Goal: Find specific page/section: Find specific page/section

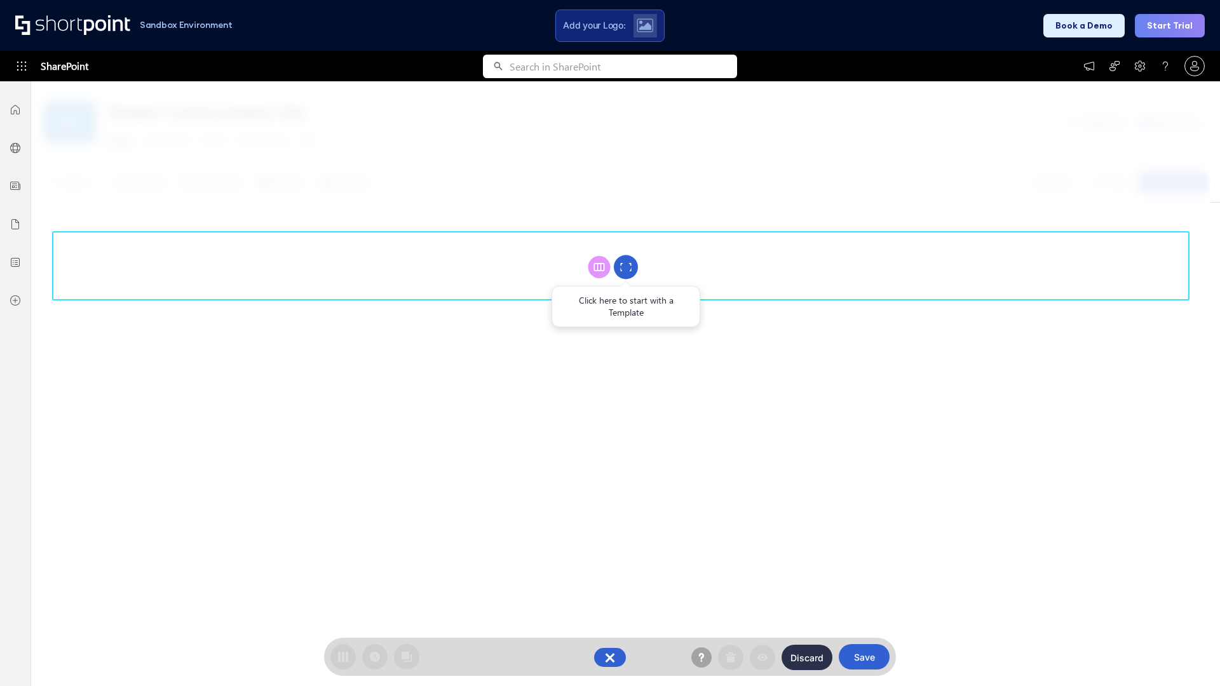
click at [626, 267] on circle at bounding box center [626, 267] width 24 height 24
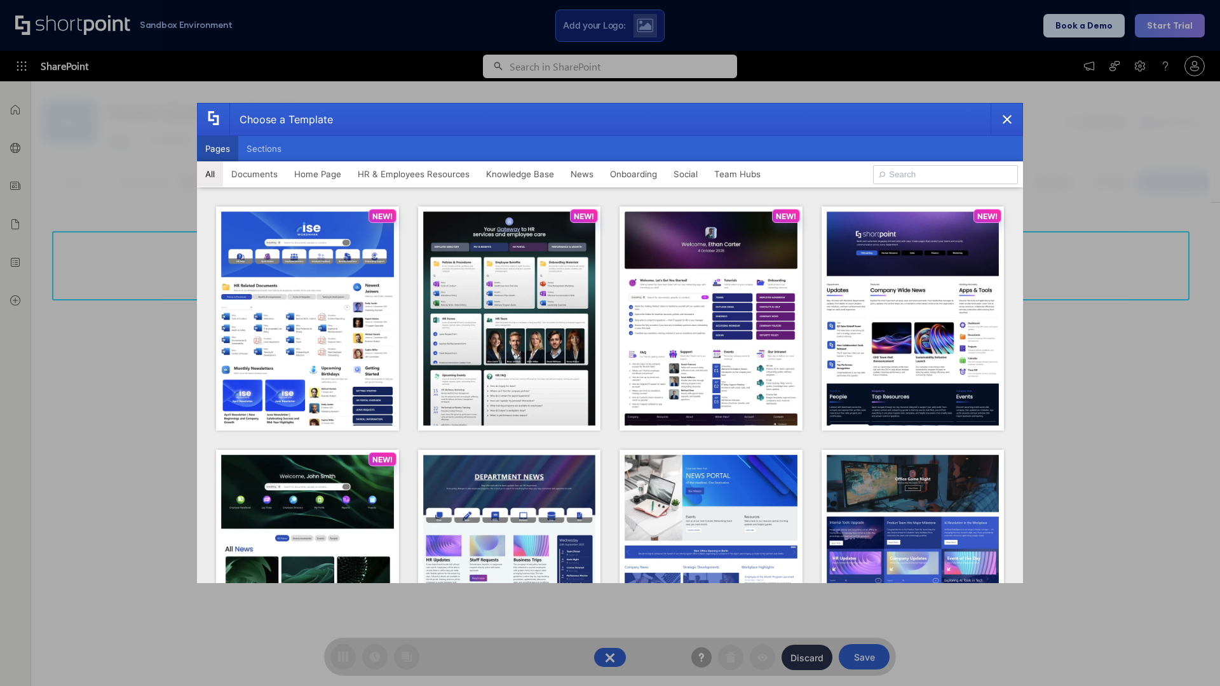
click at [217, 149] on button "Pages" at bounding box center [217, 148] width 41 height 25
type input "HR 8"
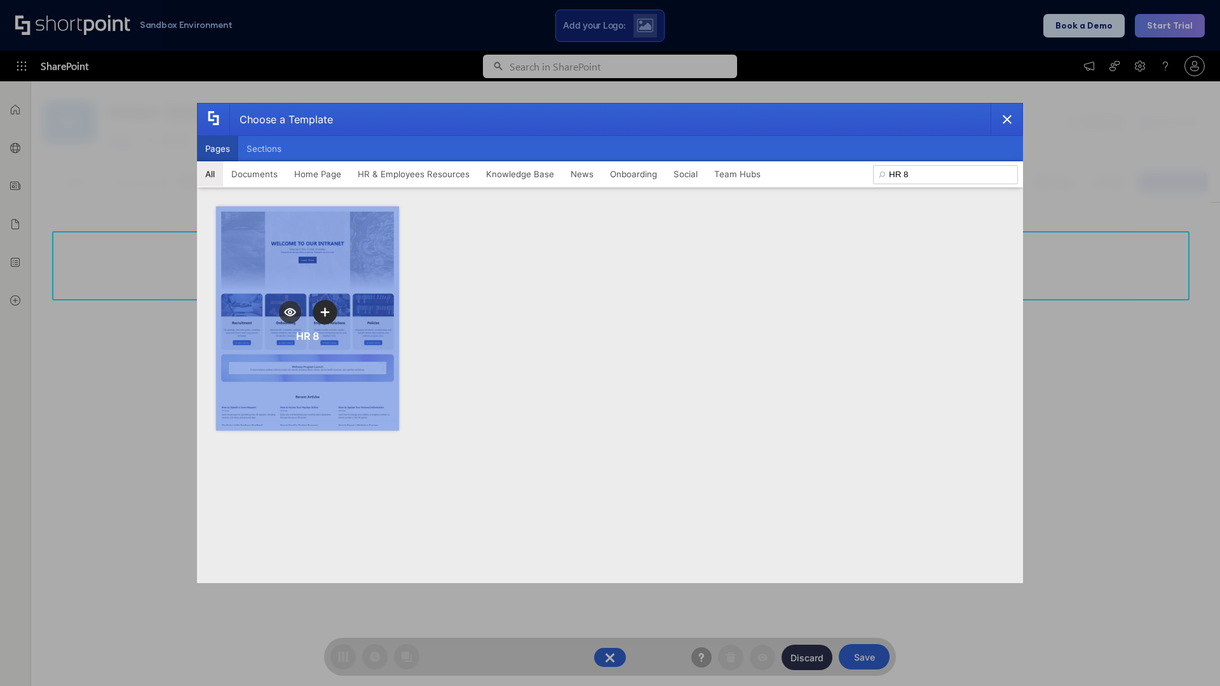
click at [325, 312] on icon "template selector" at bounding box center [324, 312] width 9 height 9
